Goal: Transaction & Acquisition: Purchase product/service

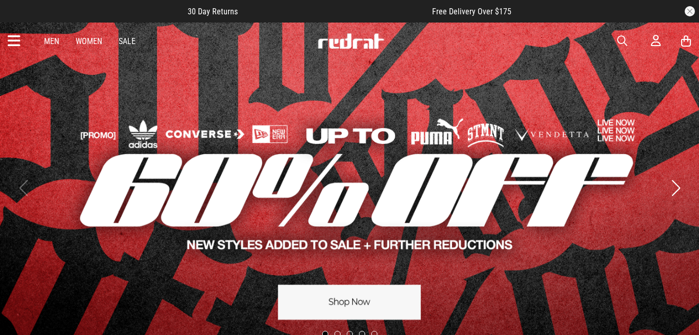
click at [619, 36] on span "button" at bounding box center [622, 41] width 10 height 12
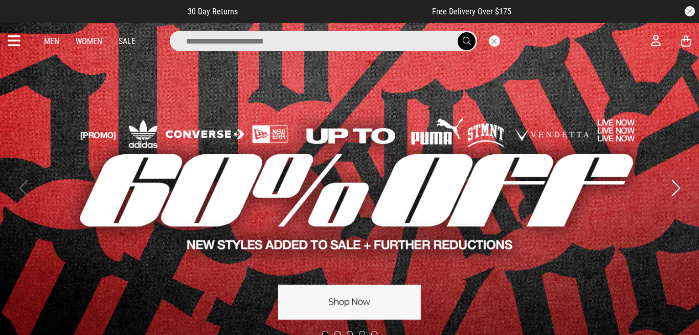
click at [335, 45] on input "search" at bounding box center [323, 41] width 307 height 20
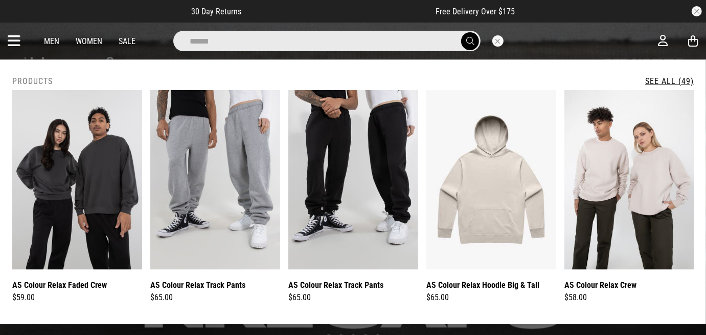
type input "**********"
click at [461, 32] on button "submit" at bounding box center [470, 41] width 18 height 18
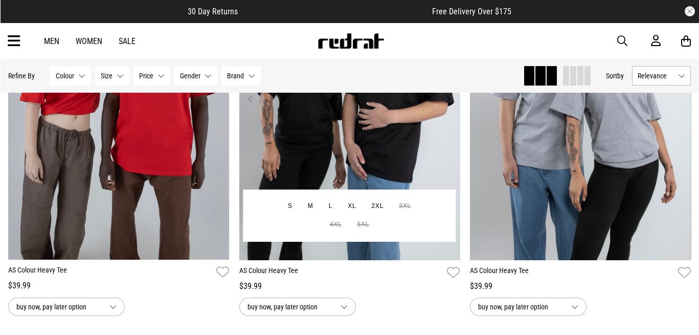
click at [350, 158] on img at bounding box center [349, 104] width 221 height 309
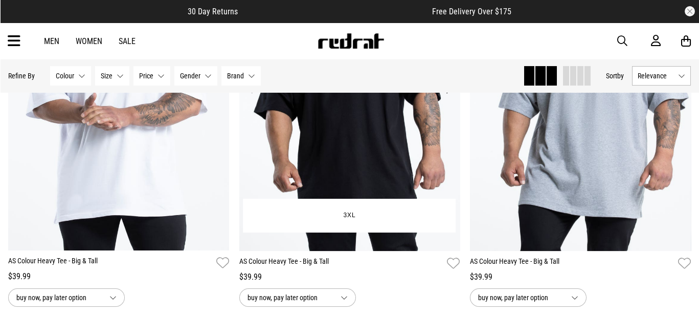
scroll to position [1394, 0]
click at [395, 152] on img at bounding box center [349, 95] width 221 height 309
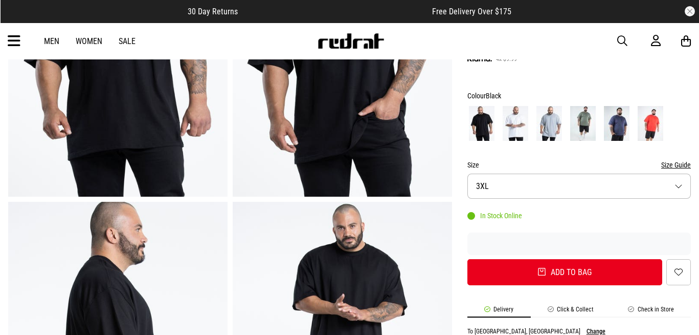
scroll to position [201, 0]
click at [582, 119] on img at bounding box center [583, 123] width 26 height 35
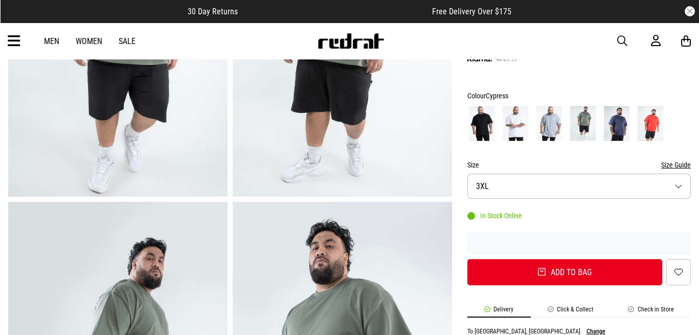
click at [543, 110] on img at bounding box center [550, 123] width 26 height 35
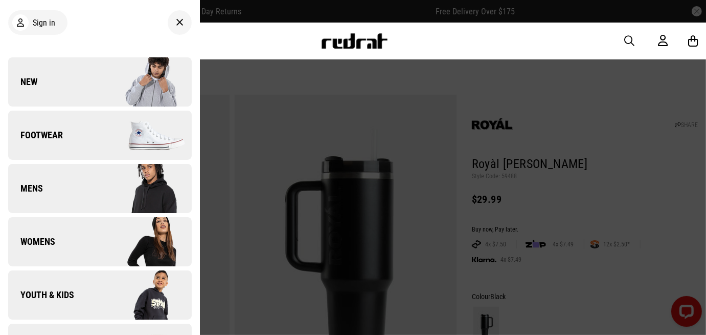
click at [61, 73] on link "New" at bounding box center [100, 81] width 184 height 49
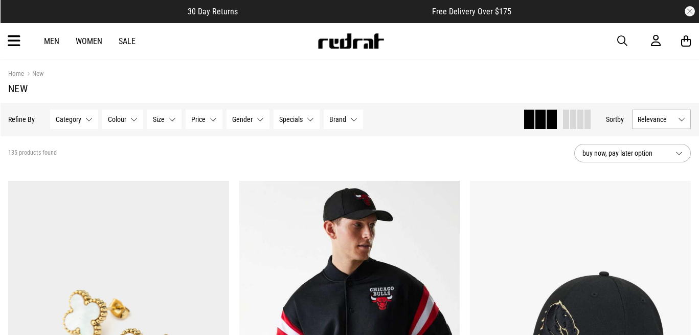
click at [653, 114] on button "Relevance" at bounding box center [661, 118] width 59 height 19
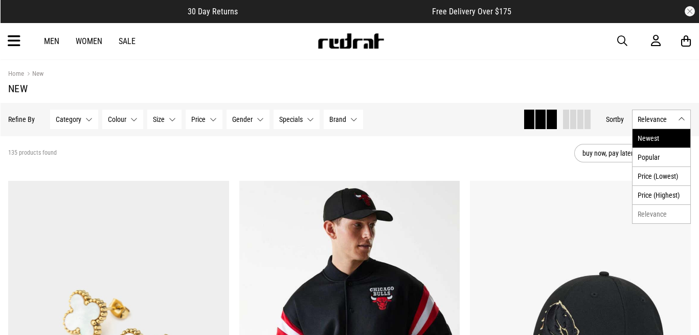
click at [658, 130] on li "Newest" at bounding box center [662, 138] width 58 height 18
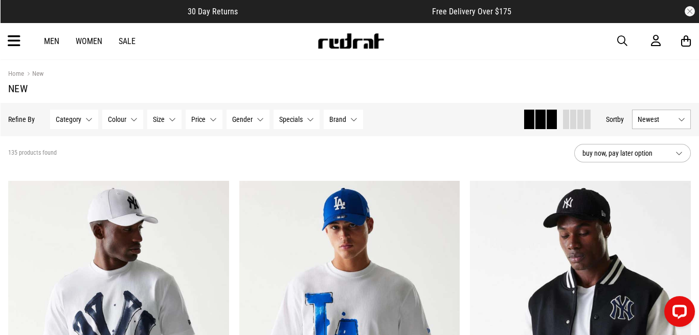
click at [656, 80] on section "Home New New" at bounding box center [349, 81] width 683 height 43
